Goal: Find contact information

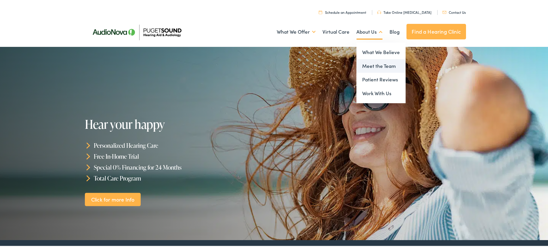
click at [369, 67] on link "Meet the Team" at bounding box center [380, 65] width 49 height 14
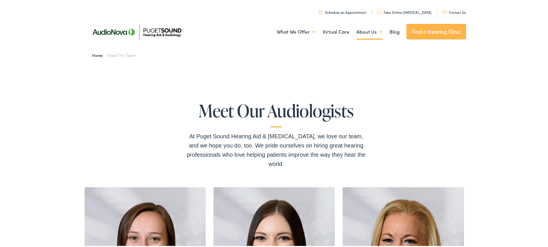
click at [449, 11] on link "Contact Us" at bounding box center [453, 11] width 23 height 5
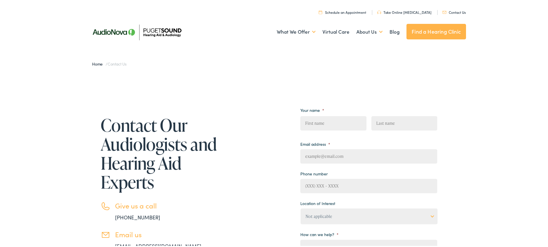
click at [108, 30] on img at bounding box center [136, 32] width 101 height 36
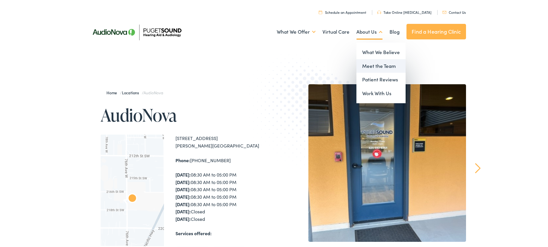
click at [374, 63] on link "Meet the Team" at bounding box center [380, 65] width 49 height 14
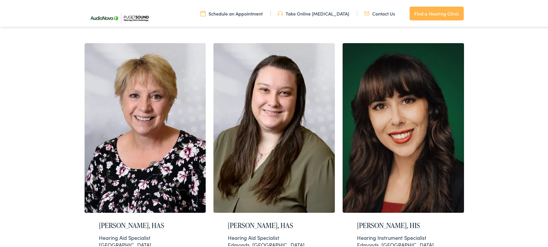
scroll to position [632, 0]
